Goal: Find specific page/section

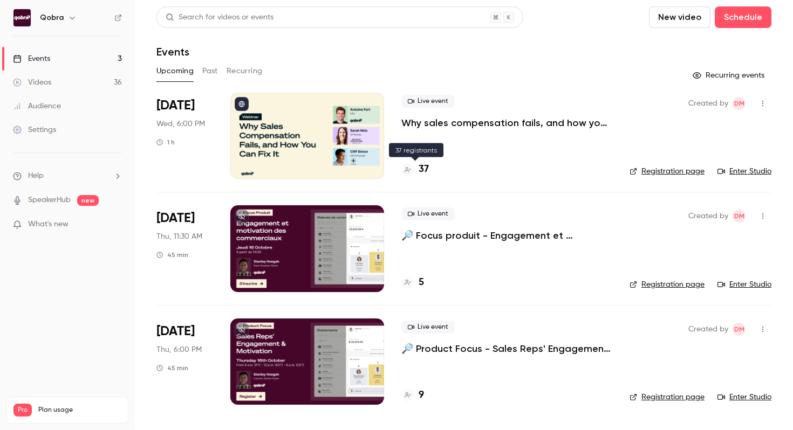
click at [415, 170] on div "37" at bounding box center [414, 169] width 27 height 15
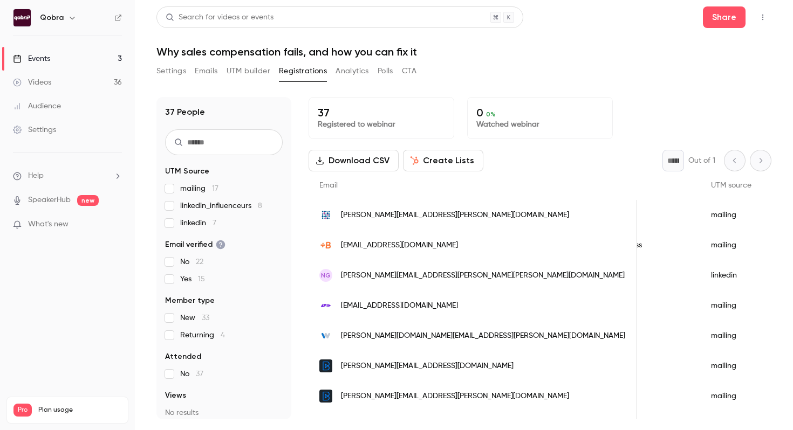
scroll to position [0, 427]
